Goal: Task Accomplishment & Management: Manage account settings

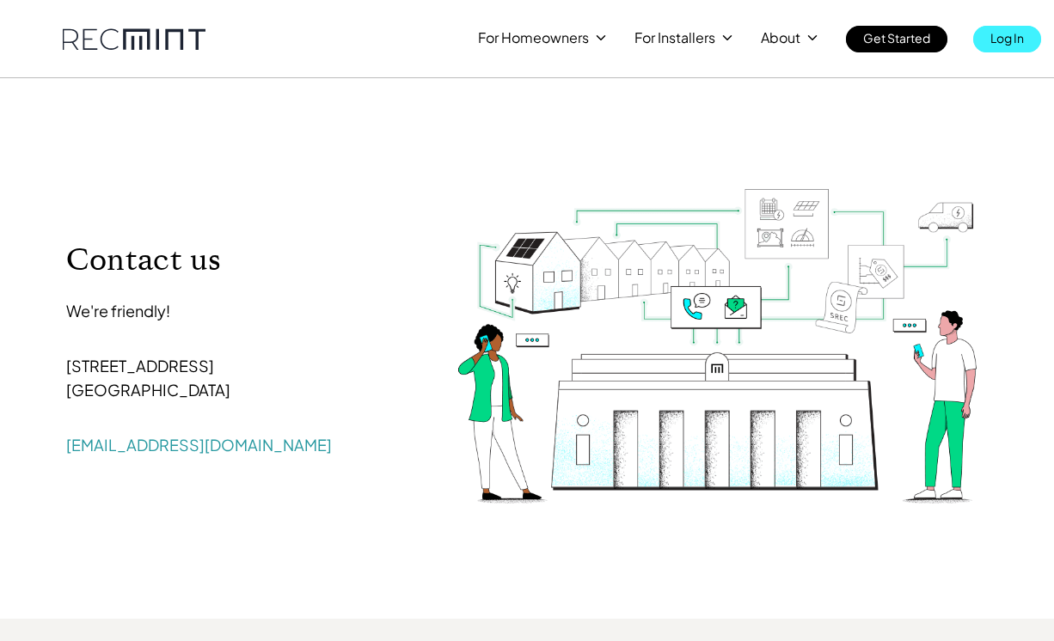
click at [1000, 40] on p "Log In" at bounding box center [1008, 38] width 34 height 24
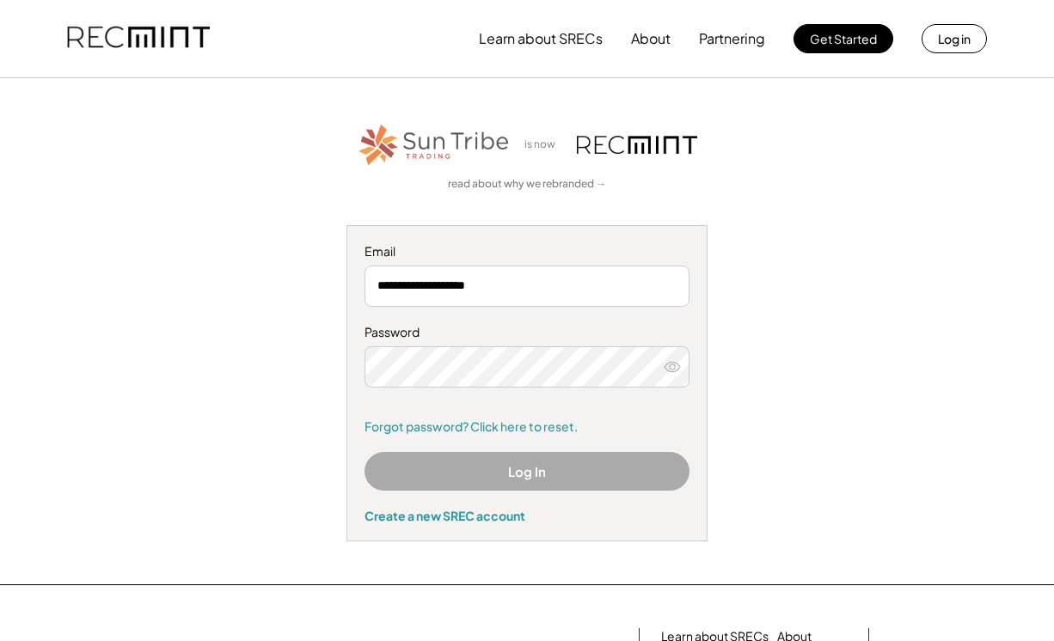
click at [673, 370] on icon at bounding box center [672, 367] width 17 height 17
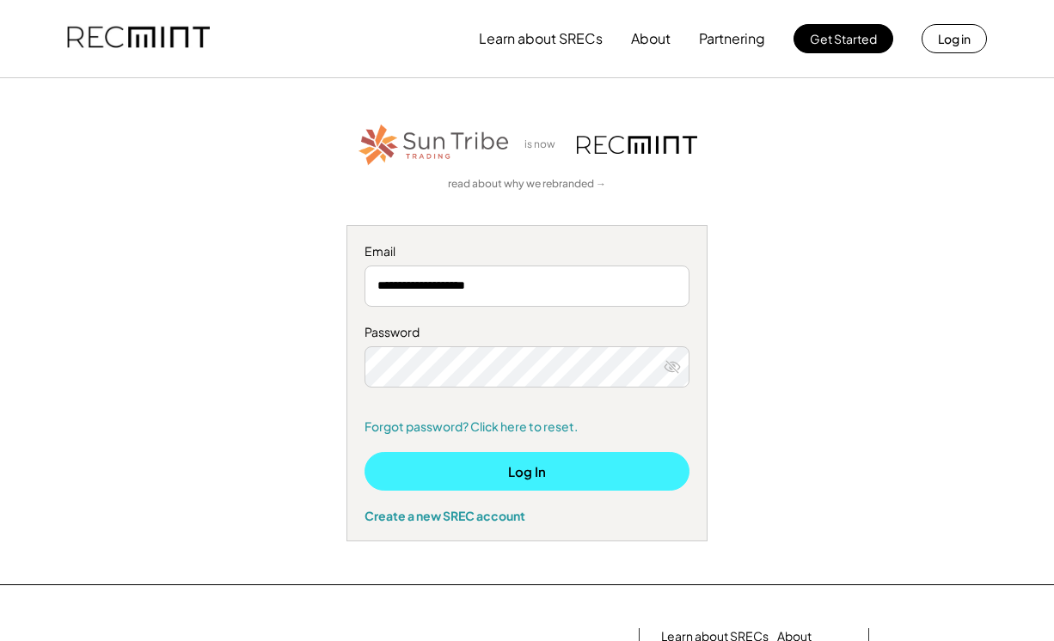
click at [575, 473] on button "Log In" at bounding box center [527, 471] width 325 height 39
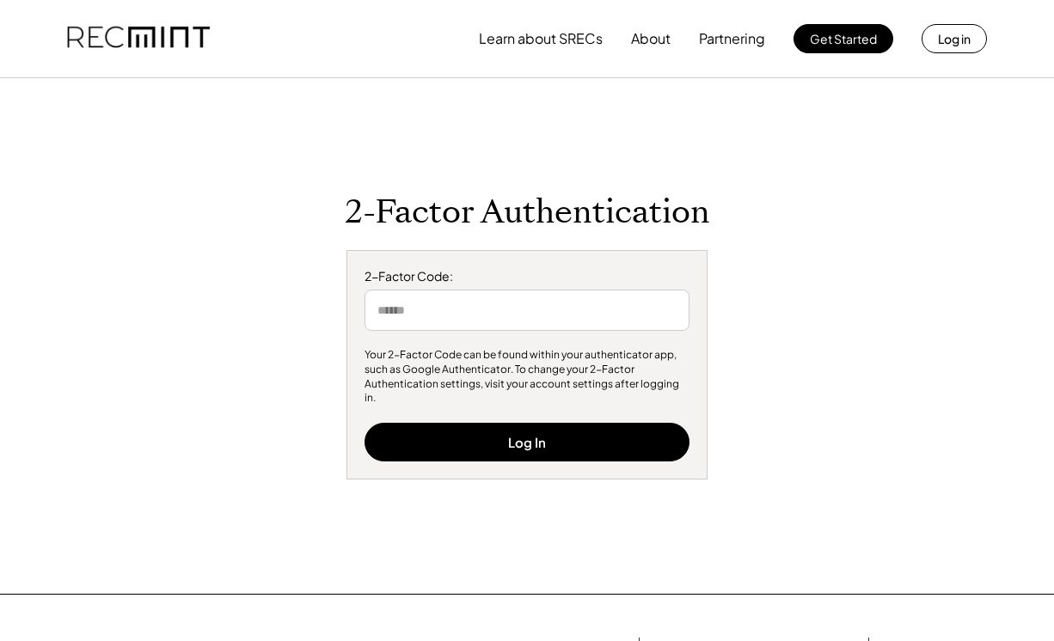
click at [459, 319] on input "input" at bounding box center [527, 310] width 325 height 41
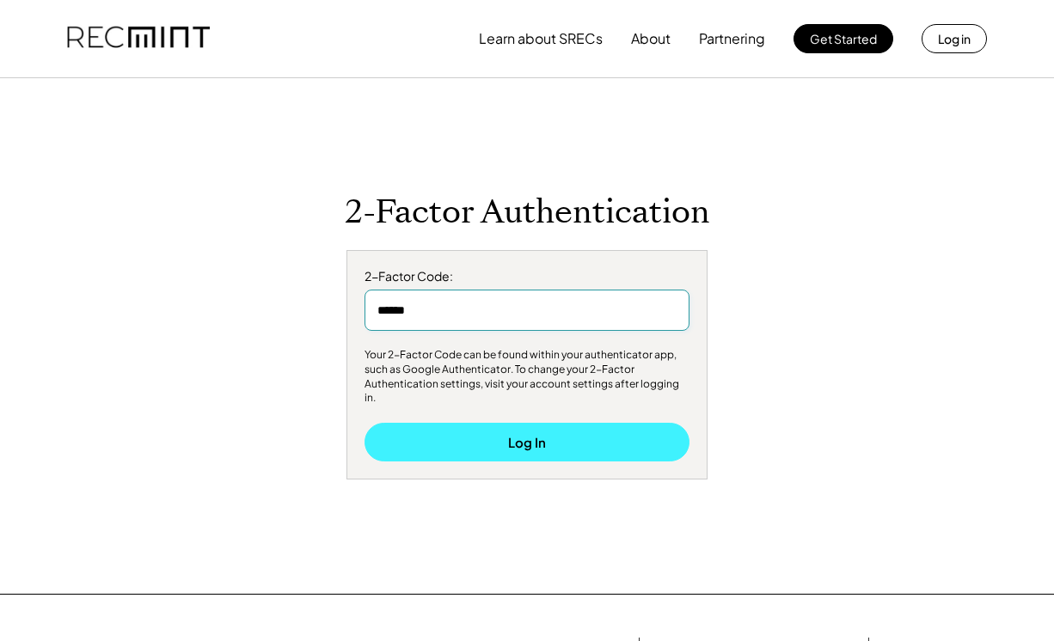
type input "******"
click at [574, 436] on button "Log In" at bounding box center [527, 442] width 325 height 39
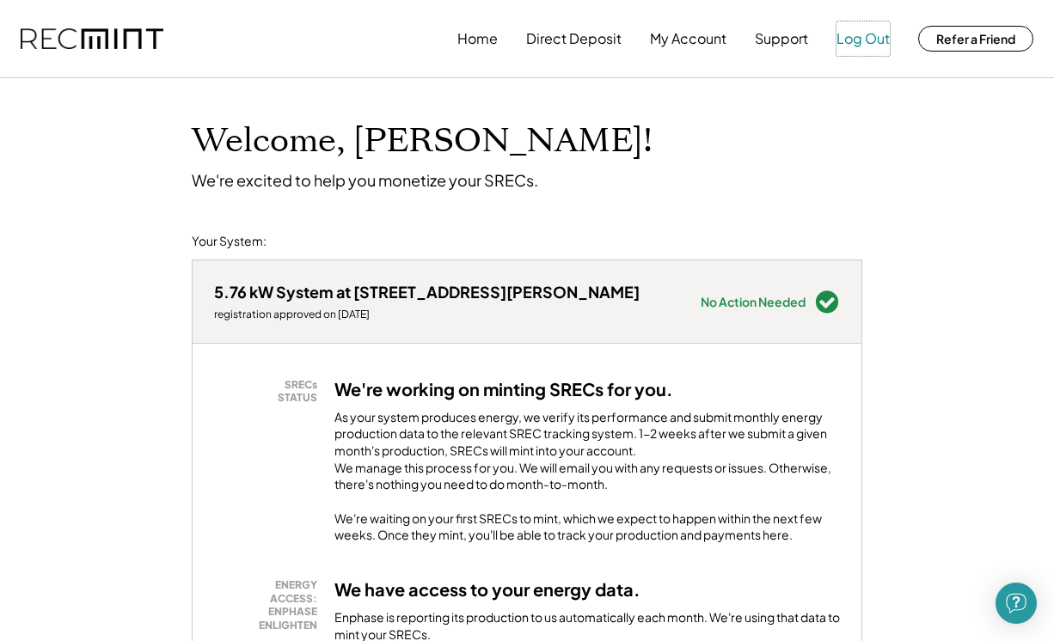
click at [863, 43] on button "Log Out" at bounding box center [863, 38] width 53 height 34
